Goal: Information Seeking & Learning: Check status

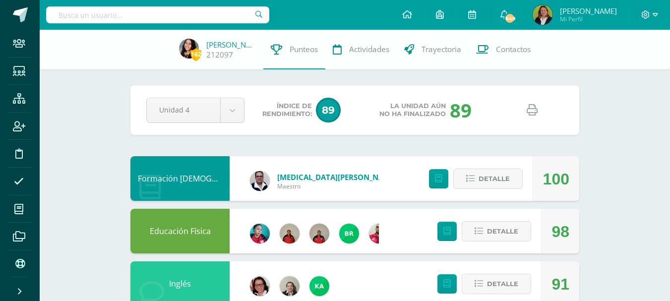
click at [70, 13] on input "text" at bounding box center [157, 14] width 223 height 17
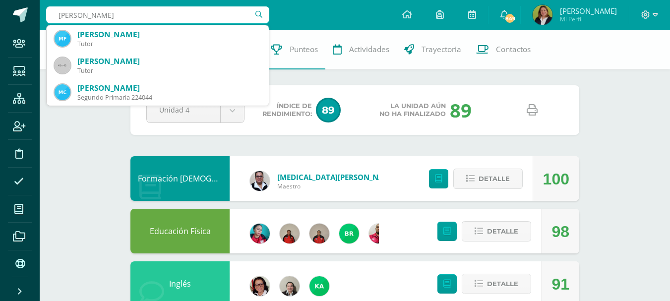
type input "Maria Fernanda Ixc"
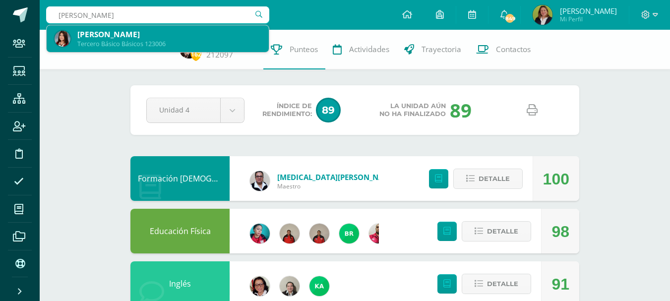
click at [89, 36] on div "[PERSON_NAME]" at bounding box center [169, 34] width 184 height 10
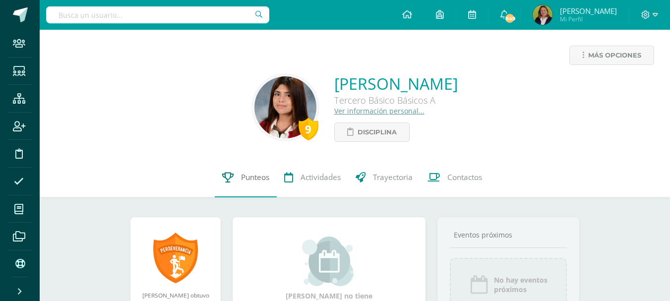
click at [249, 179] on span "Punteos" at bounding box center [255, 177] width 28 height 10
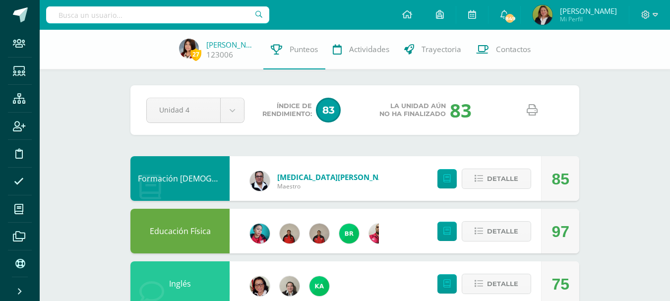
click at [531, 114] on icon at bounding box center [532, 110] width 11 height 11
click at [187, 48] on img at bounding box center [189, 49] width 20 height 20
